Goal: Contribute content

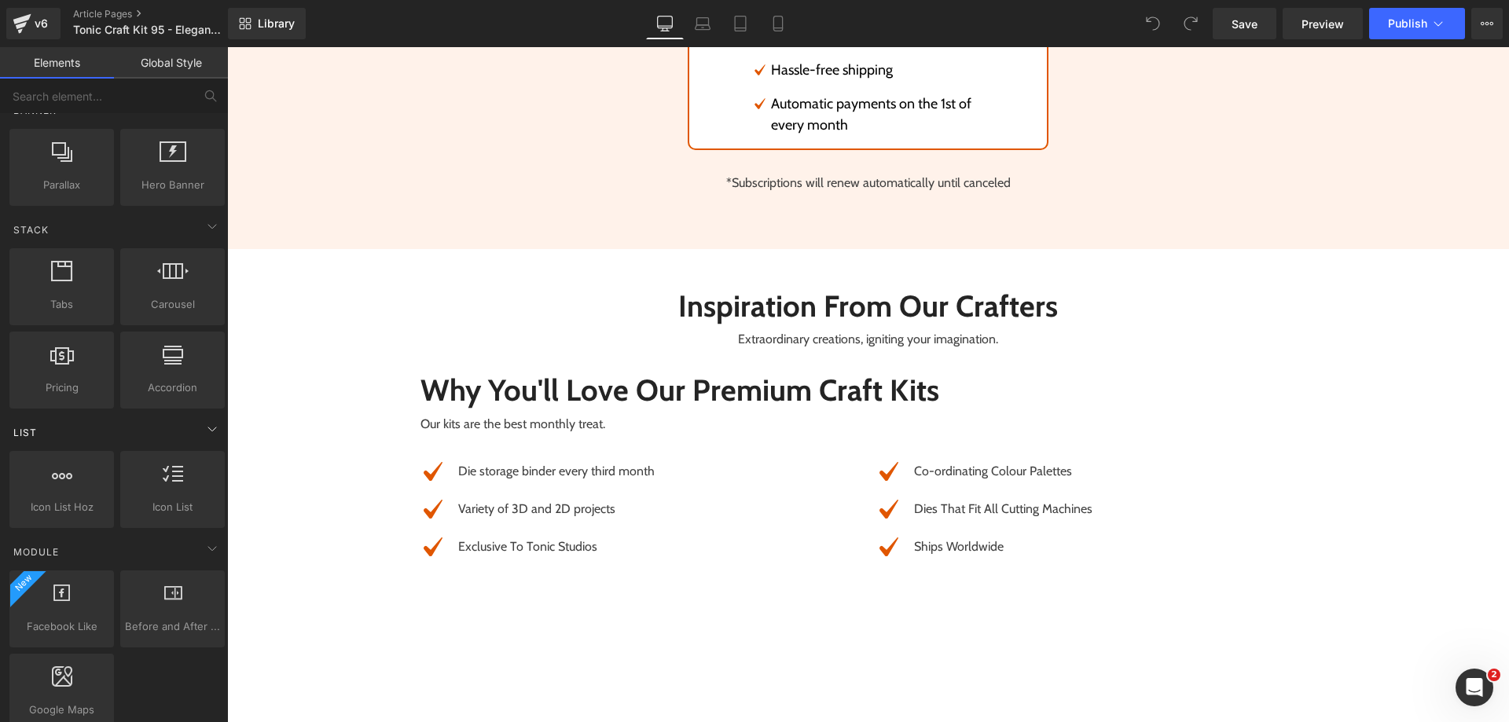
scroll to position [864, 0]
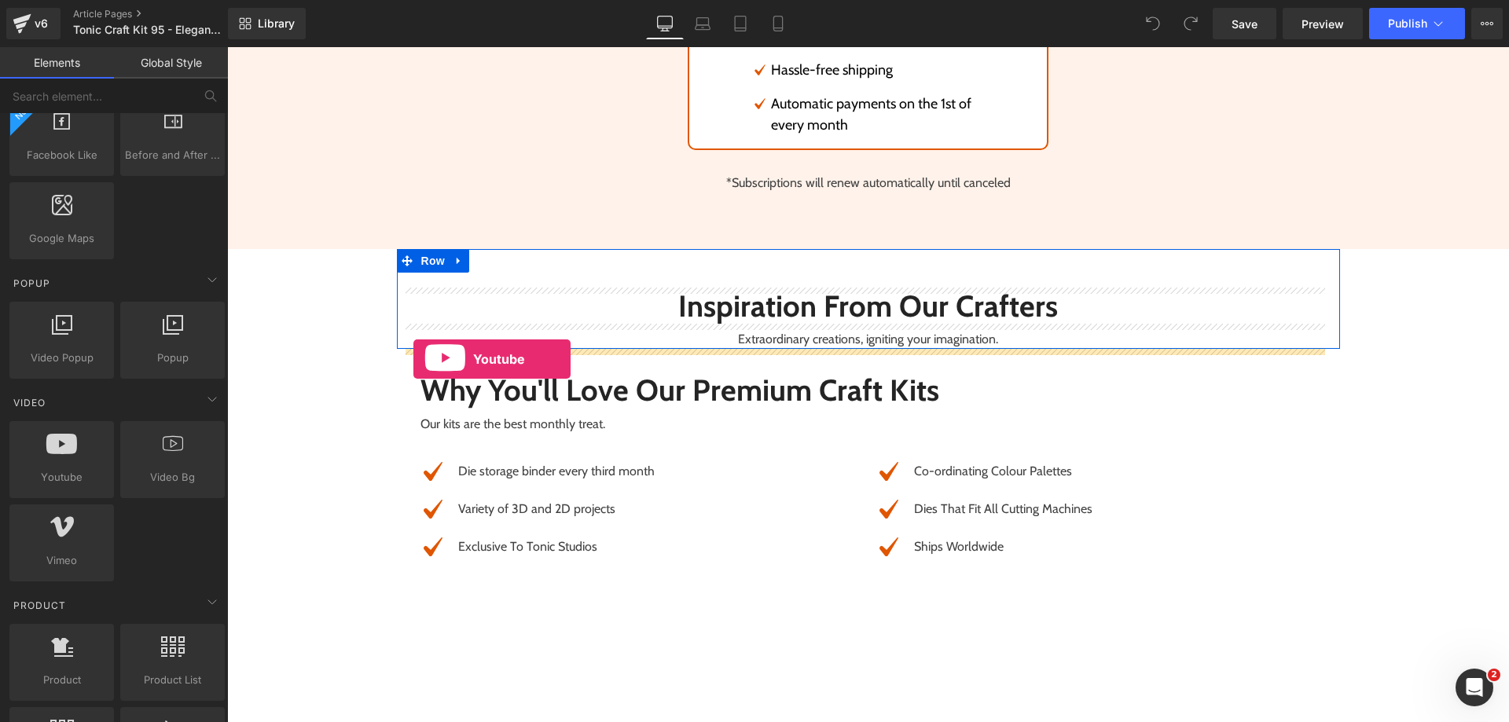
drag, startPoint x: 312, startPoint y: 479, endPoint x: 413, endPoint y: 359, distance: 157.3
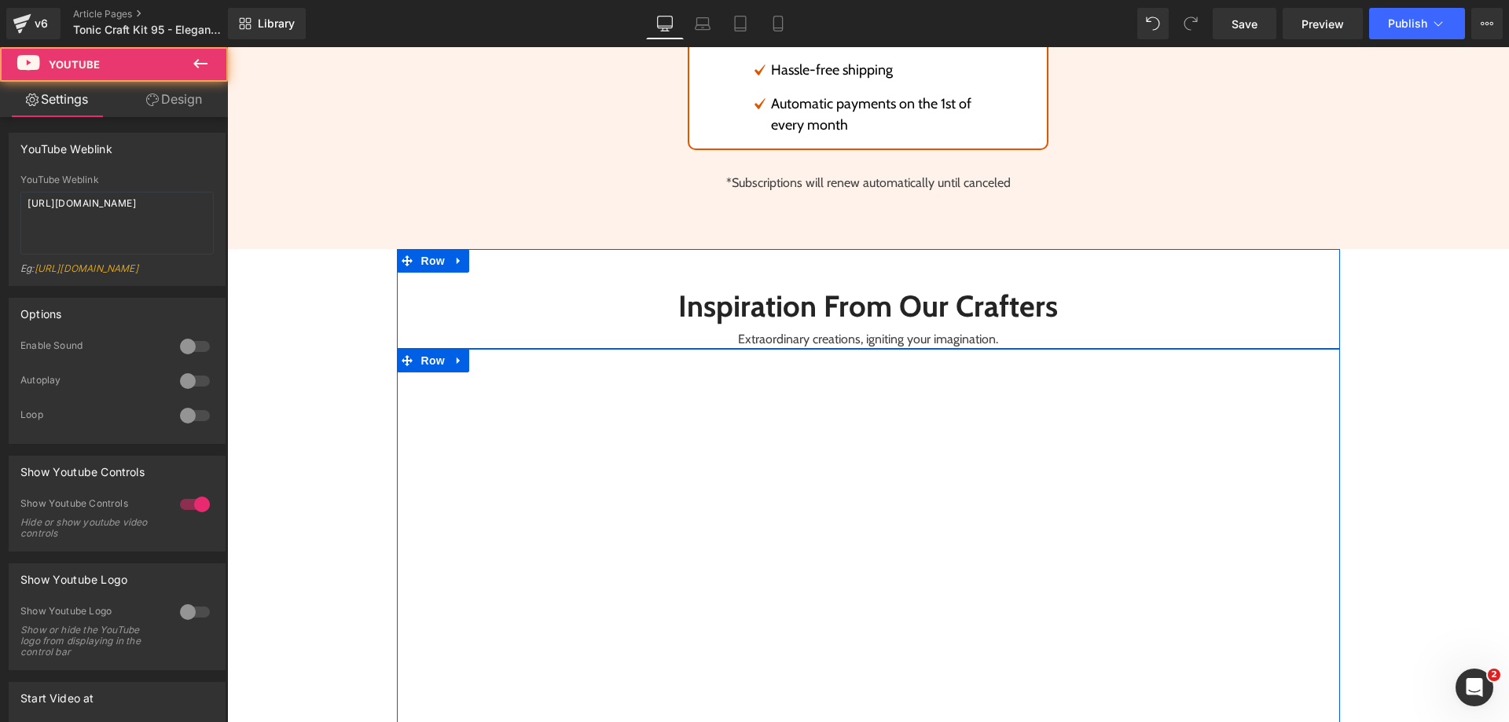
scroll to position [4263, 0]
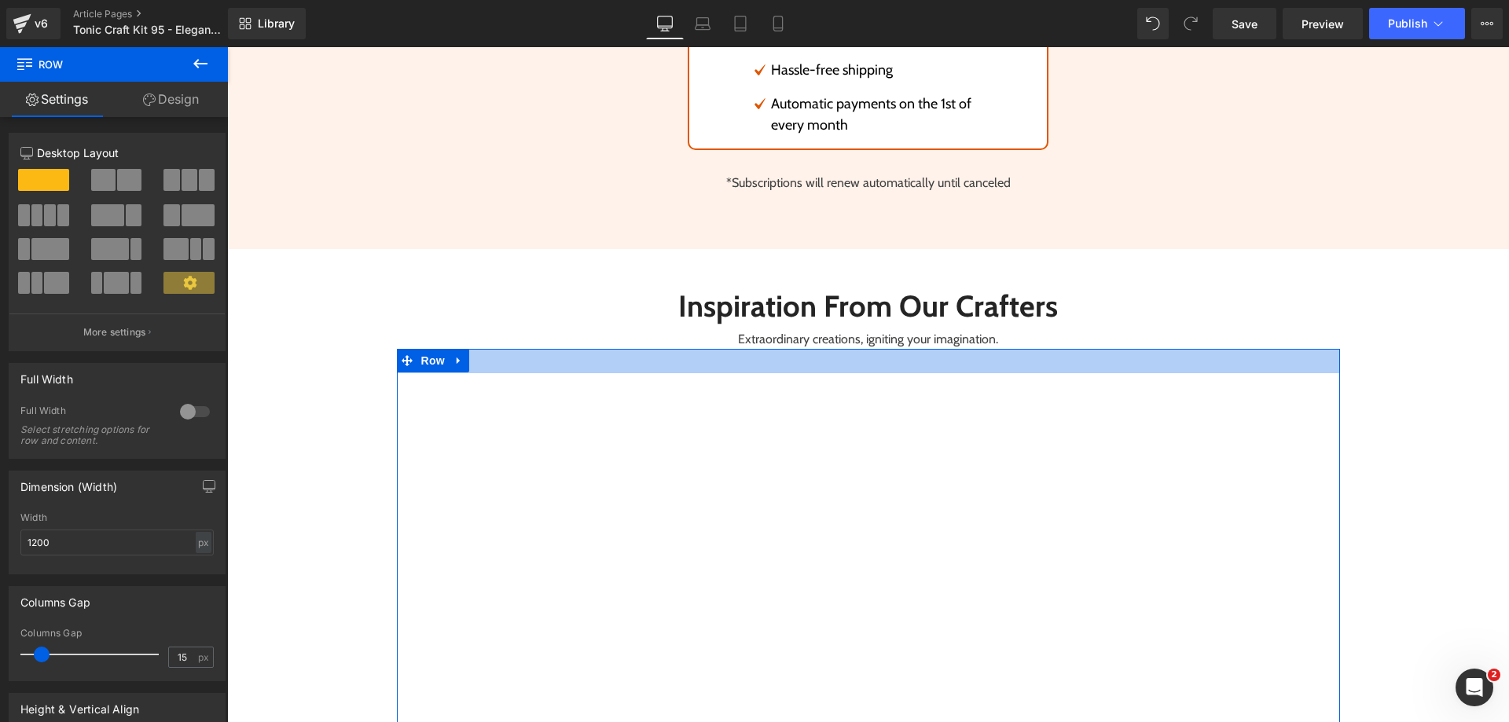
drag, startPoint x: 838, startPoint y: 352, endPoint x: 847, endPoint y: 376, distance: 26.1
click at [847, 376] on div "Youtube Why You'll Love Our Premium Craft Kits Heading Our kits are the best mo…" at bounding box center [868, 729] width 943 height 761
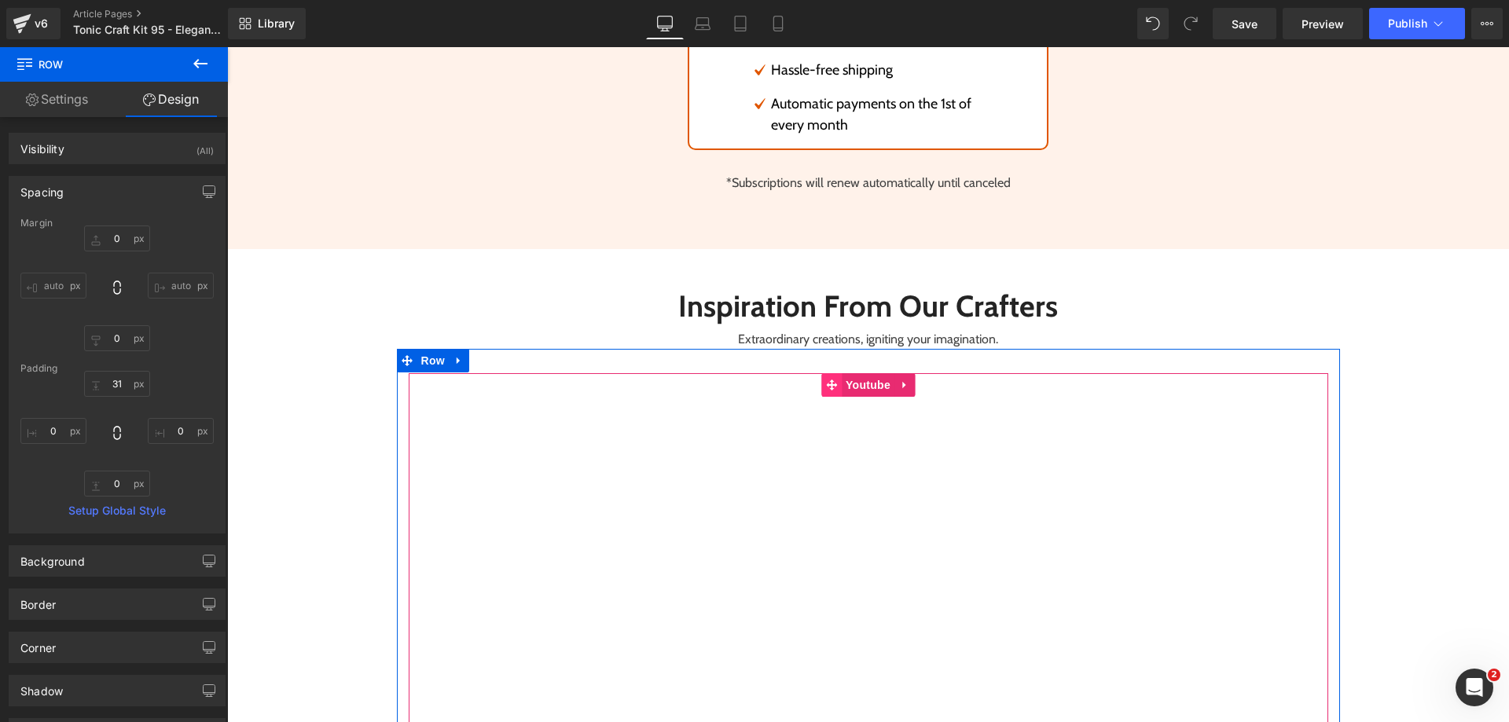
click at [833, 394] on span at bounding box center [831, 385] width 20 height 24
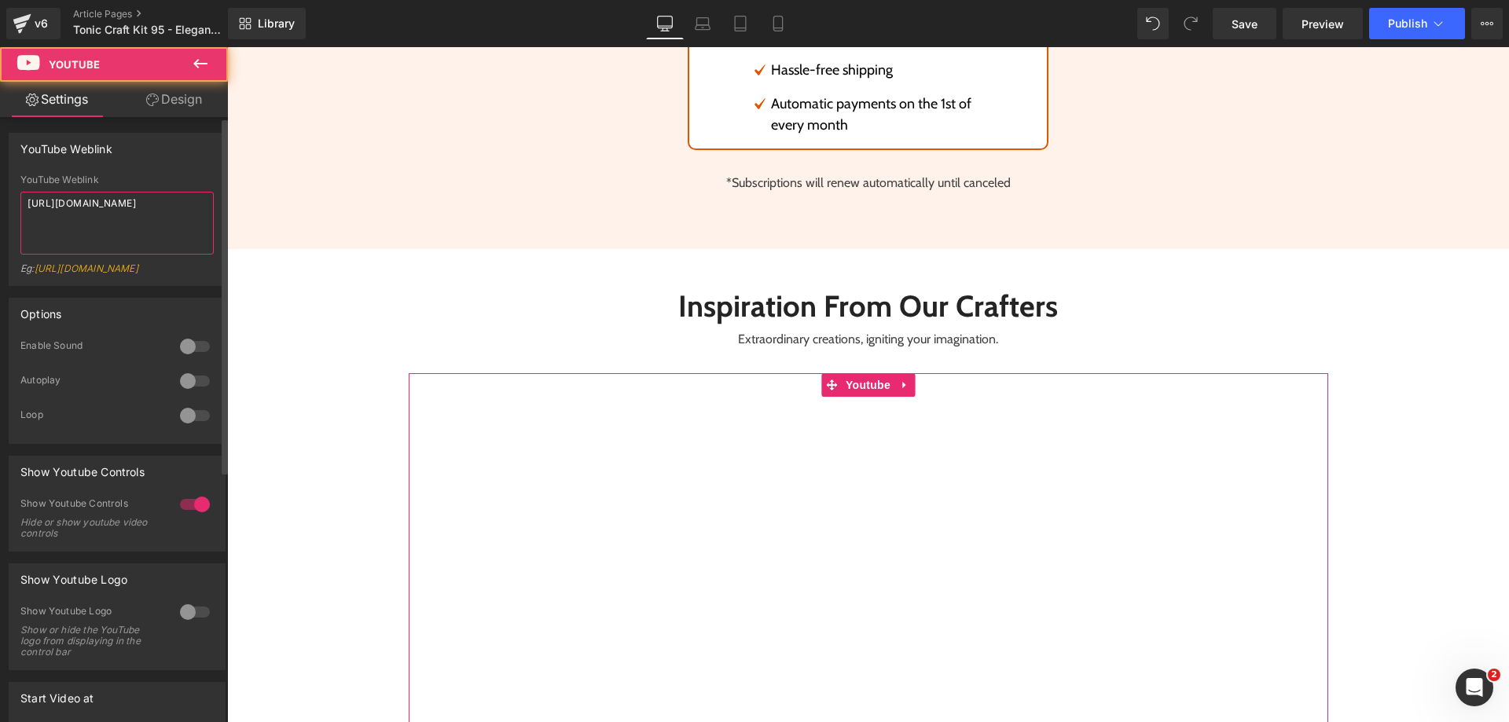
click at [143, 222] on textarea "[URL][DOMAIN_NAME]" at bounding box center [116, 223] width 193 height 63
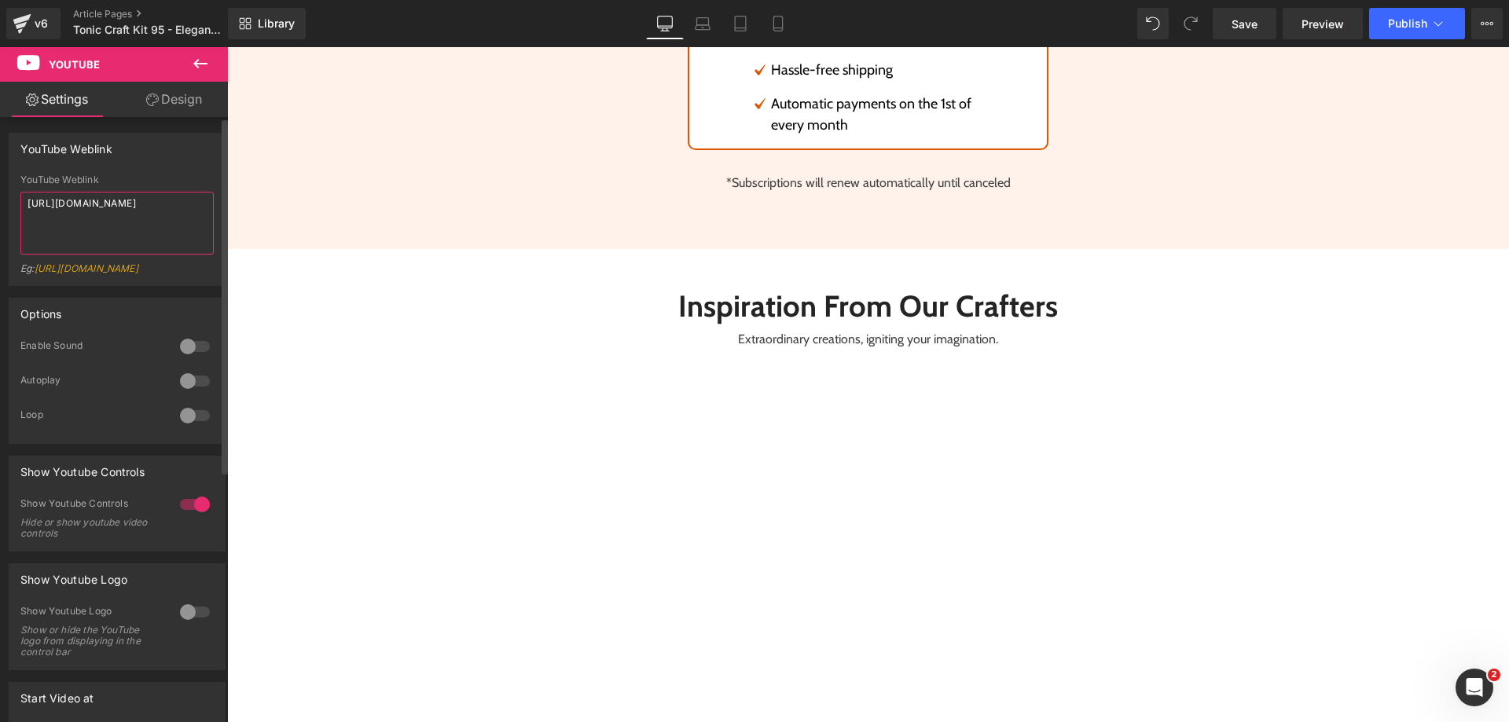
paste textarea "[DOMAIN_NAME][URL]"
type textarea "[URL][DOMAIN_NAME]"
click at [1404, 28] on span "Publish" at bounding box center [1407, 23] width 39 height 13
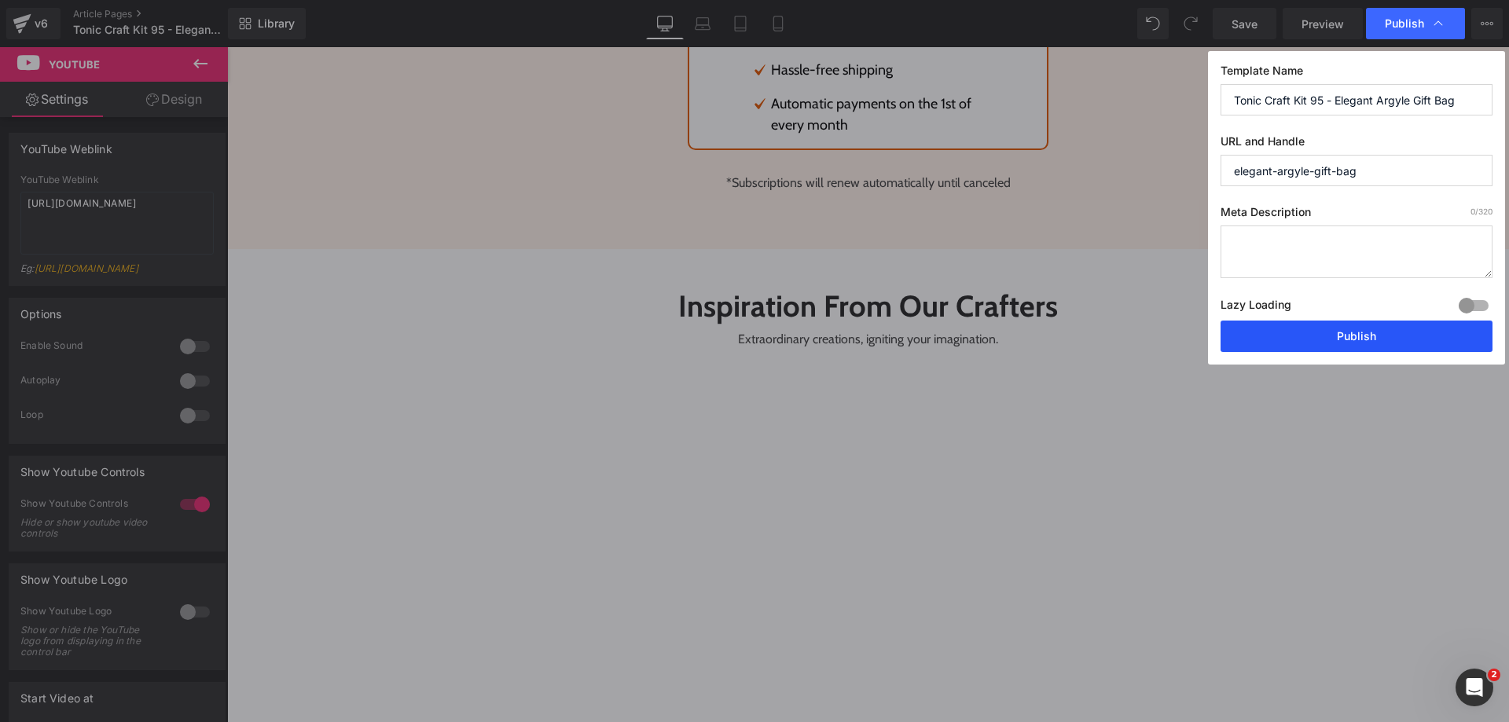
click at [1349, 333] on button "Publish" at bounding box center [1356, 336] width 272 height 31
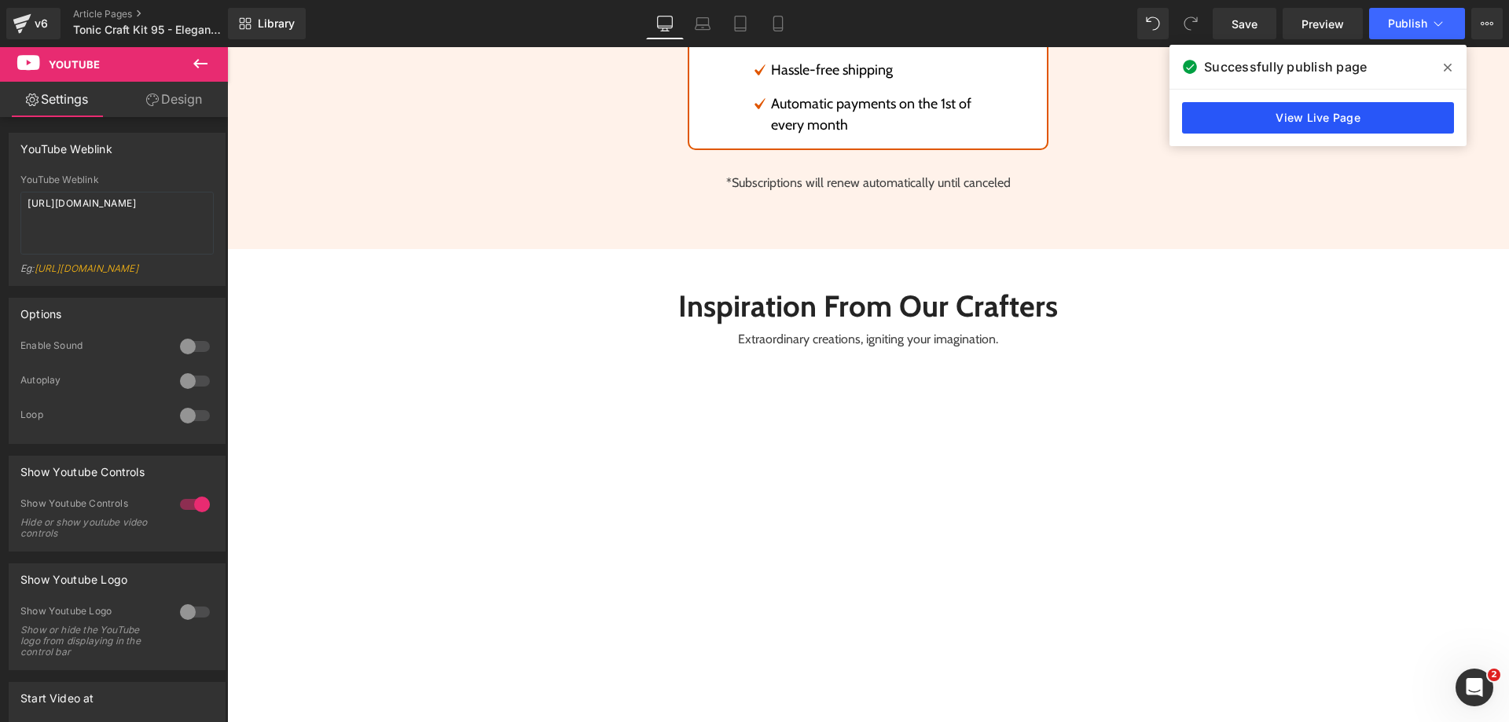
click at [1344, 124] on link "View Live Page" at bounding box center [1318, 117] width 272 height 31
